Goal: Task Accomplishment & Management: Use online tool/utility

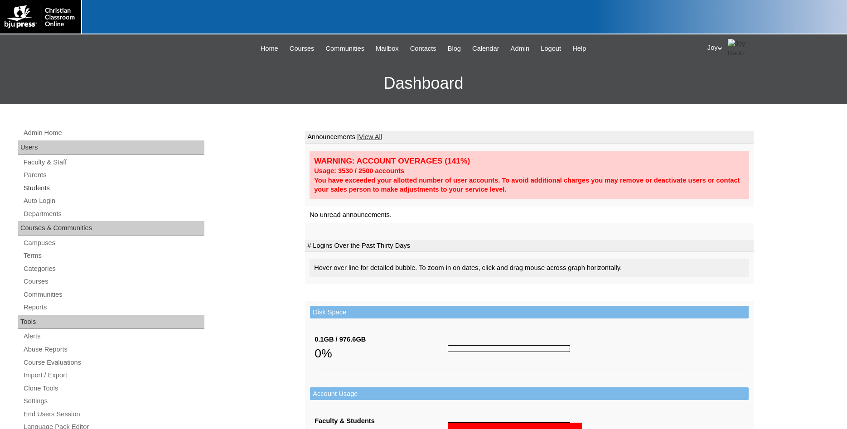
click at [34, 186] on link "Students" at bounding box center [114, 188] width 182 height 11
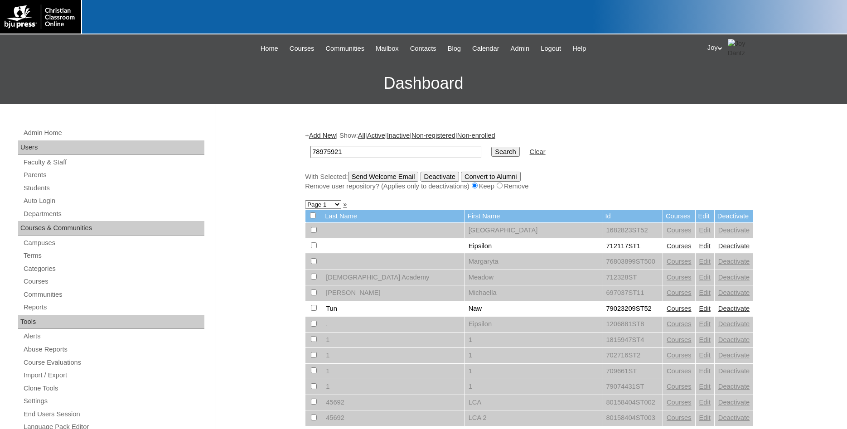
type input "78975921"
click at [491, 147] on input "Search" at bounding box center [505, 152] width 28 height 10
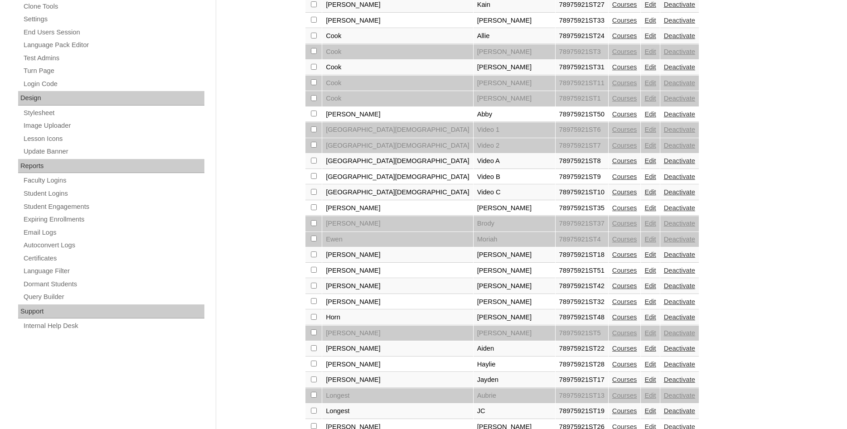
scroll to position [416, 0]
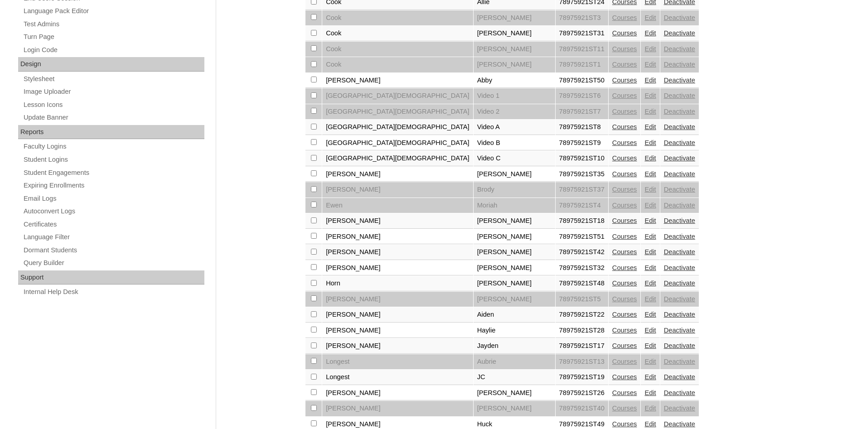
click at [312, 245] on td at bounding box center [313, 236] width 16 height 15
checkbox input "true"
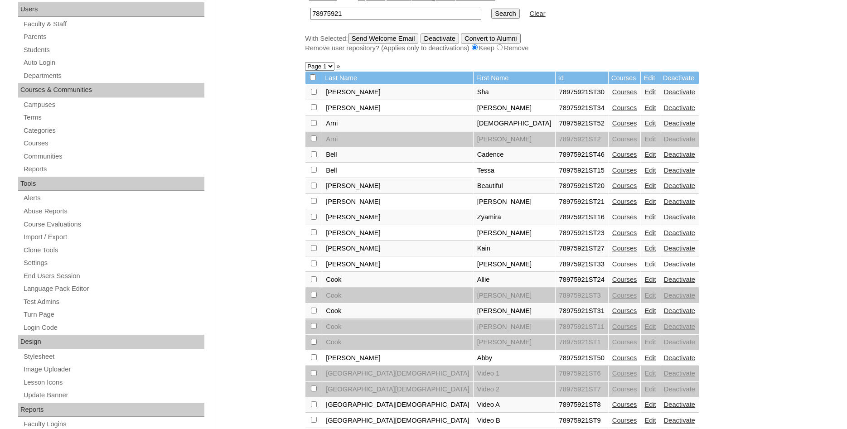
scroll to position [92, 0]
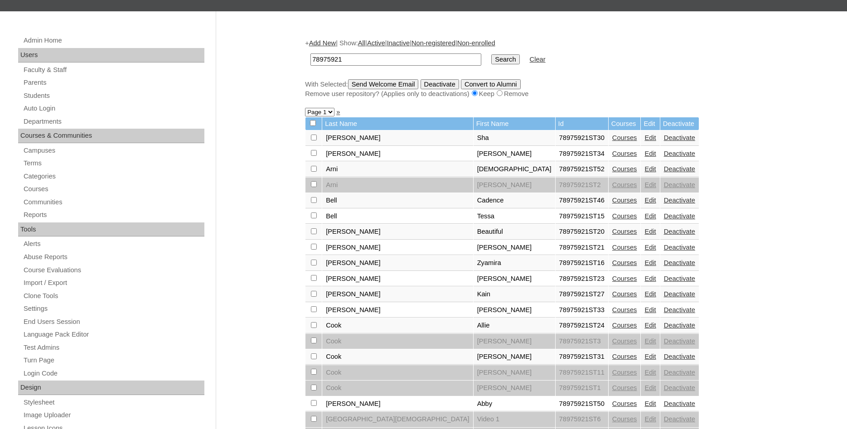
click at [315, 140] on input "checkbox" at bounding box center [314, 138] width 6 height 6
checkbox input "true"
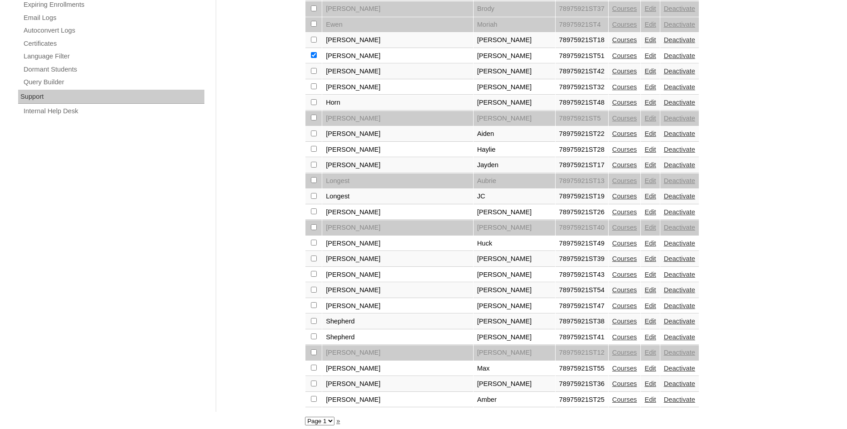
scroll to position [618, 0]
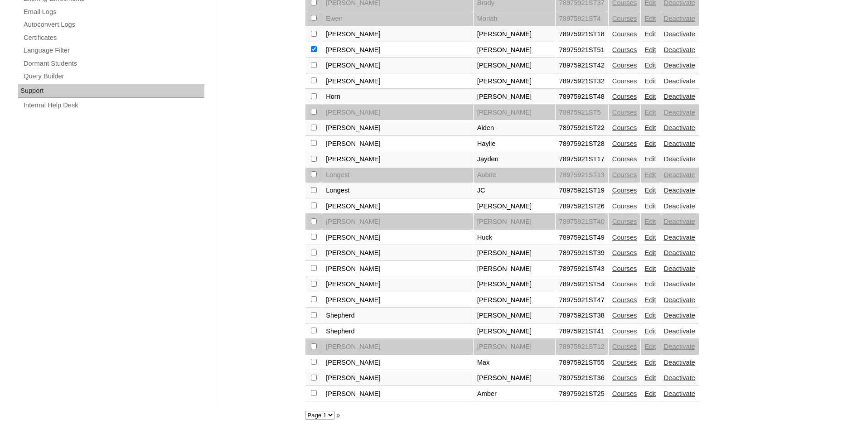
checkbox input "true"
click at [309, 360] on td at bounding box center [313, 362] width 16 height 15
checkbox input "true"
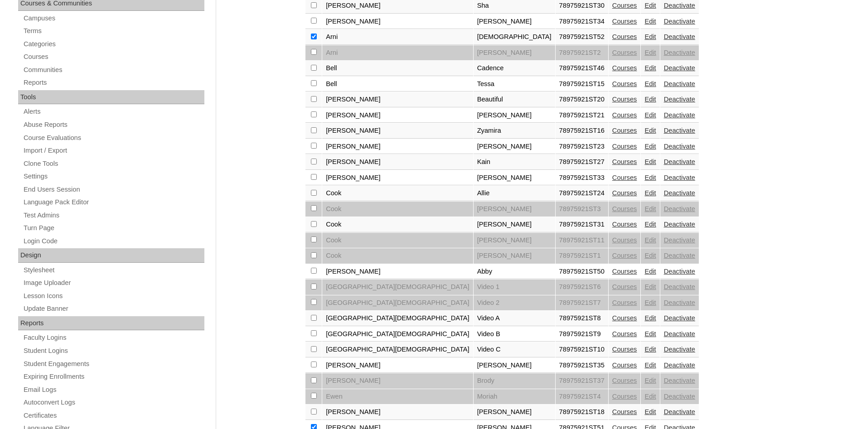
scroll to position [17, 0]
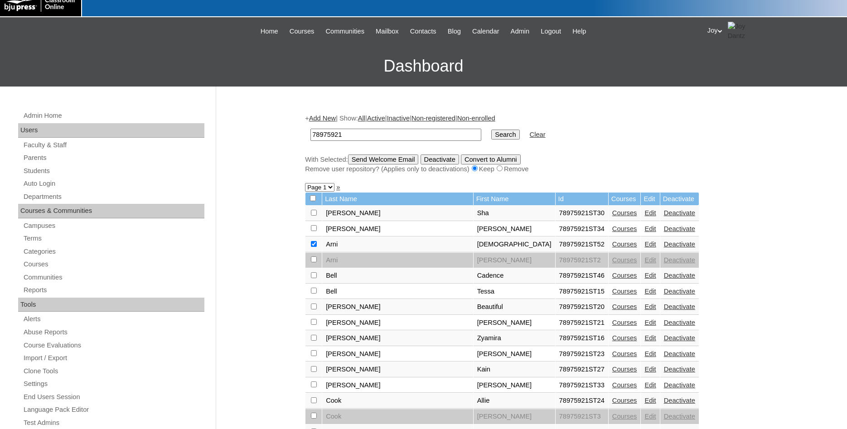
click at [375, 160] on input "Send Welcome Email" at bounding box center [383, 159] width 71 height 10
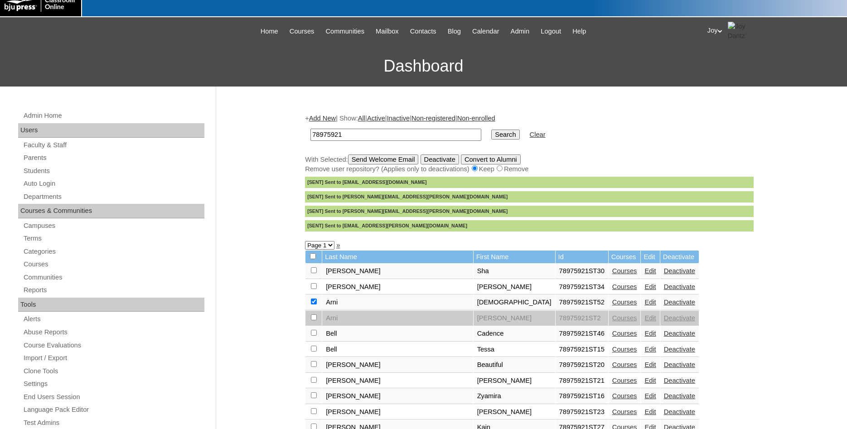
click at [305, 241] on select "Page 1 Page 2" at bounding box center [319, 245] width 29 height 9
select select "admin_students.php?q=78975921&submit=Search&page=2"
click option "Page 2" at bounding box center [0, 0] width 0 height 0
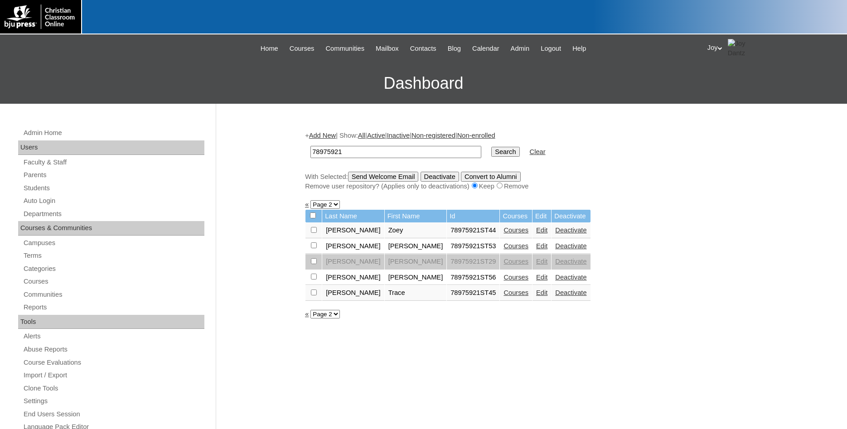
click at [315, 284] on td at bounding box center [313, 277] width 16 height 15
click at [312, 233] on input "checkbox" at bounding box center [314, 230] width 6 height 6
checkbox input "true"
click at [314, 233] on input "checkbox" at bounding box center [314, 230] width 6 height 6
checkbox input "true"
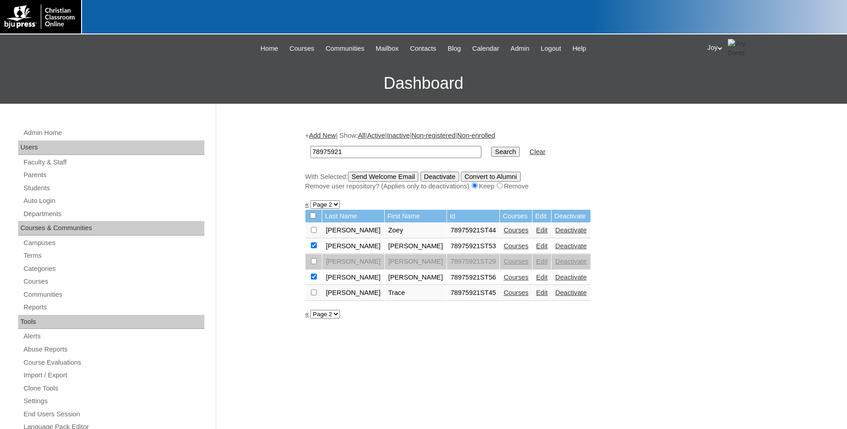
click at [380, 177] on input "Send Welcome Email" at bounding box center [383, 177] width 71 height 10
